Goal: Task Accomplishment & Management: Complete application form

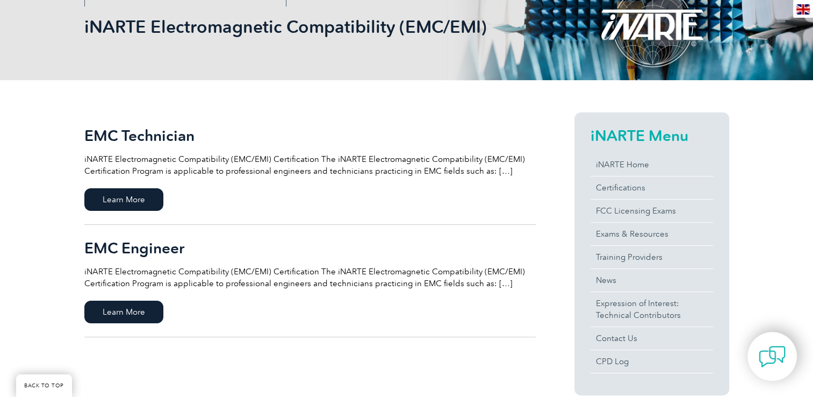
scroll to position [161, 0]
click at [150, 311] on span "Learn More" at bounding box center [123, 311] width 79 height 23
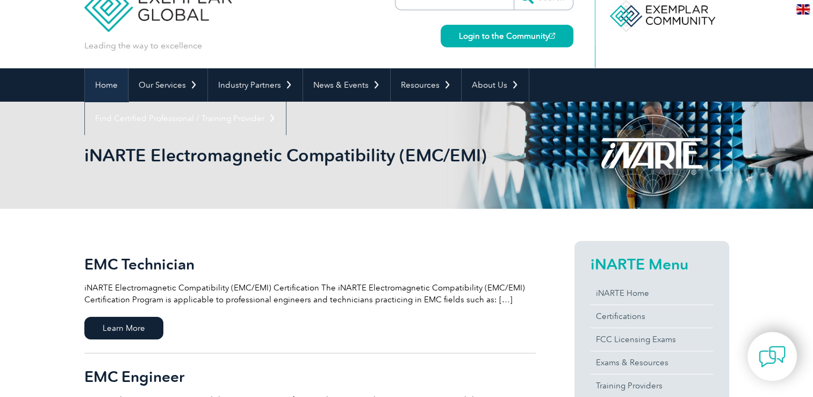
scroll to position [0, 0]
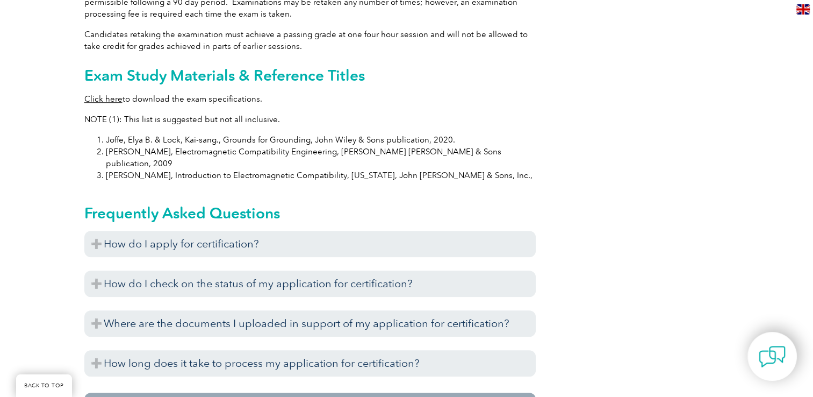
scroll to position [1063, 0]
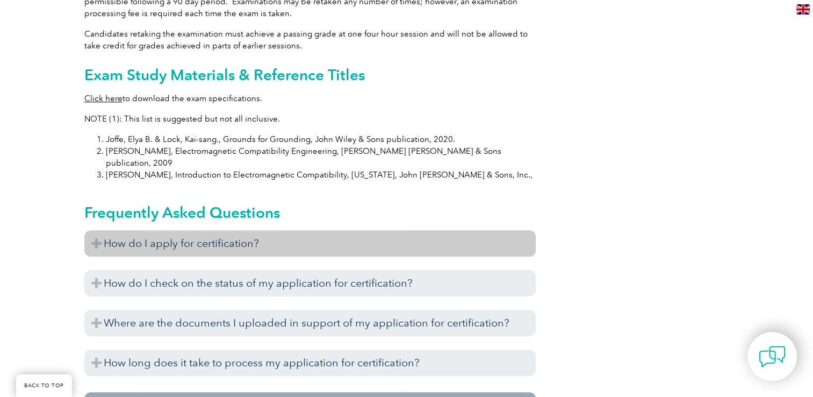
click at [133, 230] on h3 "How do I apply for certification?" at bounding box center [309, 243] width 451 height 26
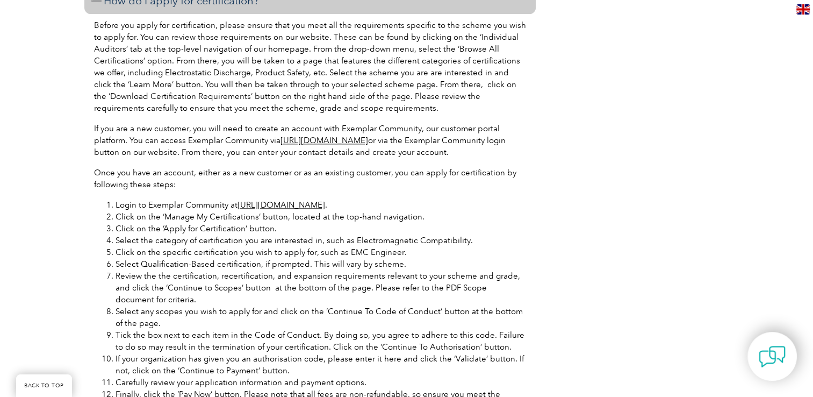
scroll to position [1332, 0]
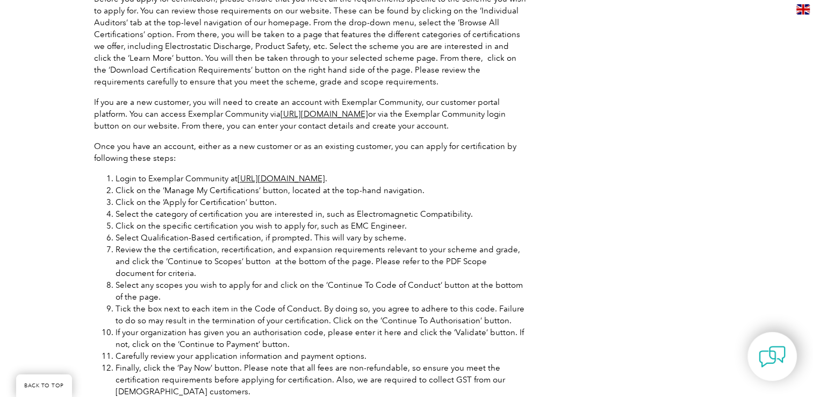
click at [352, 109] on link "[URL][DOMAIN_NAME]" at bounding box center [324, 114] width 88 height 10
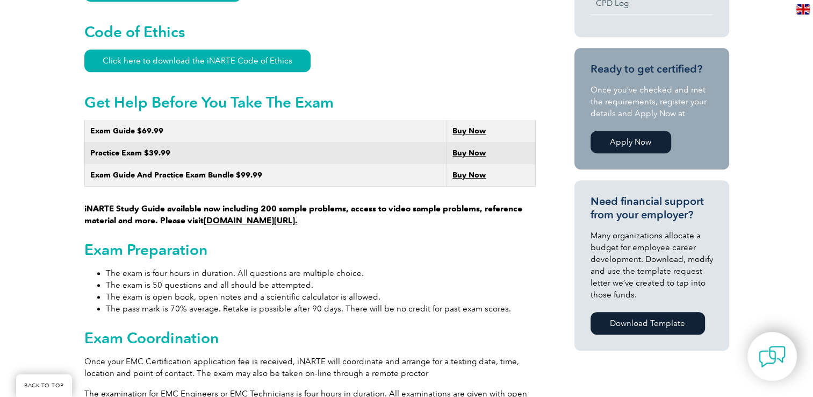
scroll to position [580, 0]
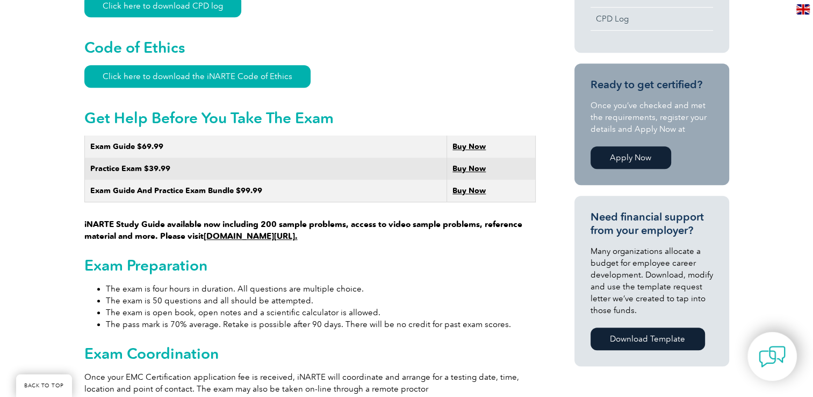
click at [628, 159] on link "Apply Now" at bounding box center [631, 157] width 81 height 23
